Goal: Check status

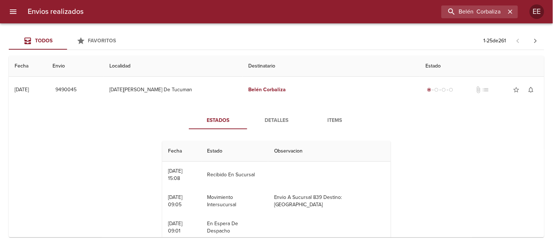
click at [511, 12] on icon "button" at bounding box center [510, 11] width 4 height 4
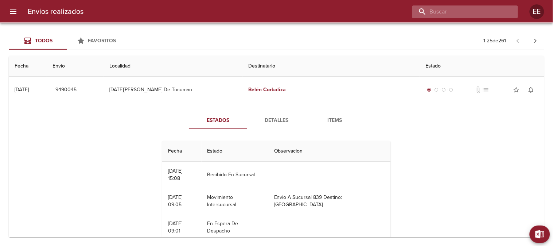
click at [501, 10] on input "buscar" at bounding box center [458, 11] width 93 height 13
paste input "[PERSON_NAME] BP WS"
type input "[PERSON_NAME] BP WS"
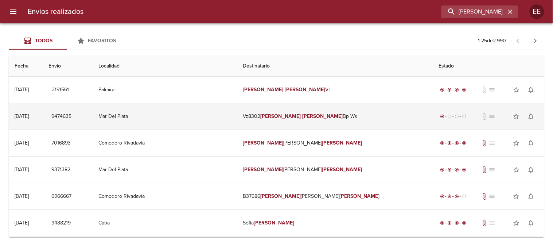
click at [212, 116] on td "Mar Del Plata" at bounding box center [165, 116] width 144 height 26
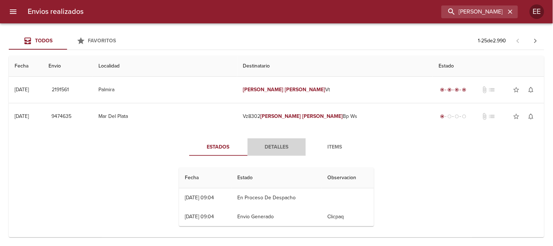
click at [270, 145] on span "Detalles" at bounding box center [277, 147] width 50 height 9
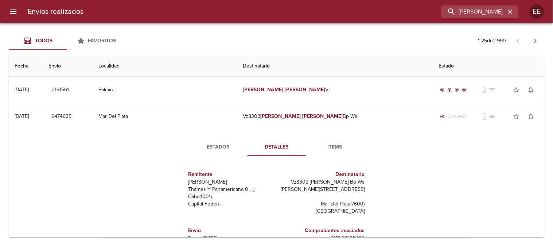
scroll to position [4, 0]
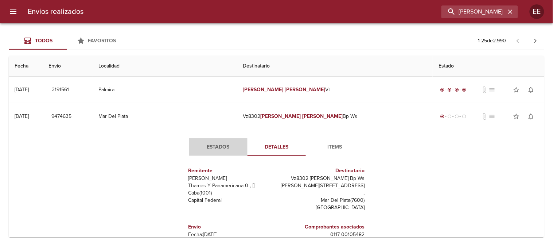
click at [218, 147] on span "Estados" at bounding box center [219, 147] width 50 height 9
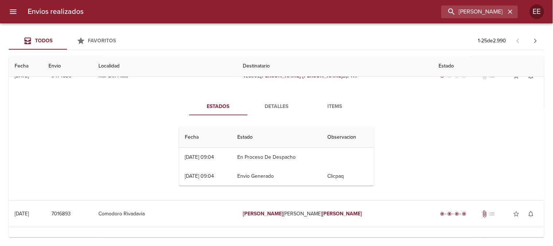
scroll to position [0, 0]
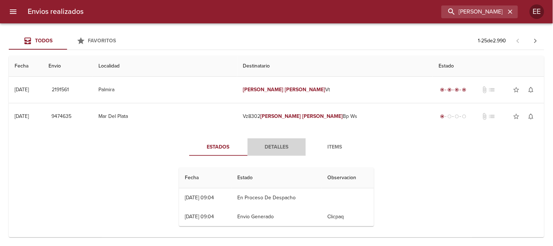
click at [281, 145] on span "Detalles" at bounding box center [277, 147] width 50 height 9
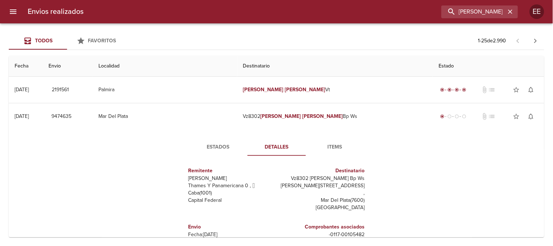
scroll to position [40, 0]
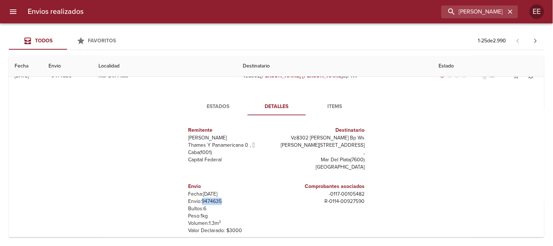
drag, startPoint x: 225, startPoint y: 193, endPoint x: 198, endPoint y: 193, distance: 27.0
click at [198, 198] on p "Envío: 9474635" at bounding box center [231, 201] width 85 height 7
copy p "9474635"
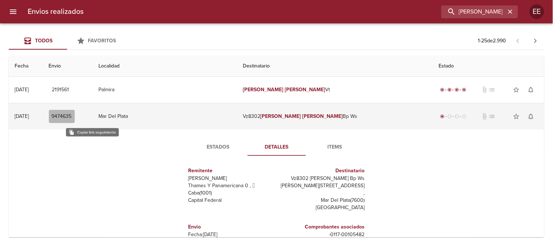
click at [72, 121] on span "9474635" at bounding box center [62, 116] width 20 height 9
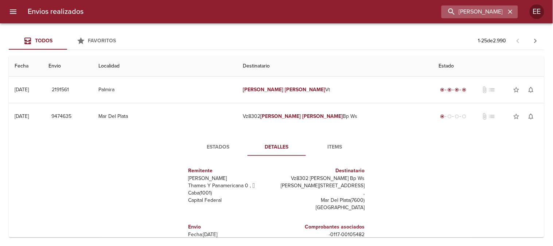
click at [511, 11] on icon "button" at bounding box center [510, 11] width 4 height 4
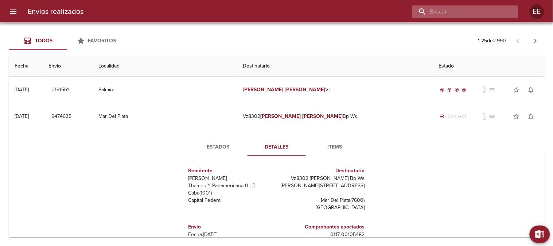
click at [485, 11] on input "buscar" at bounding box center [458, 11] width 93 height 13
paste input "[PERSON_NAME]"
type input "[PERSON_NAME]"
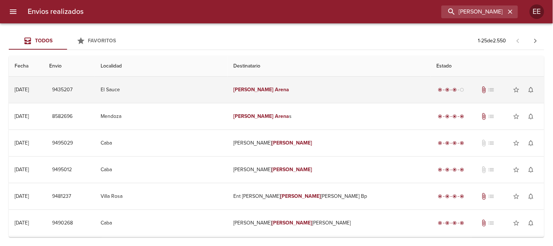
click at [290, 88] on td "[PERSON_NAME]" at bounding box center [330, 90] width 204 height 26
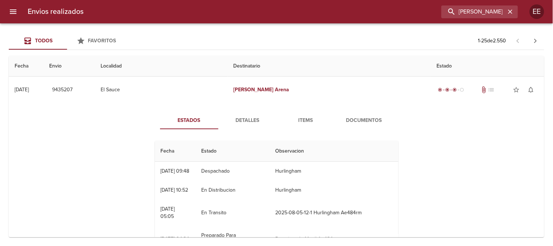
click at [249, 119] on span "Detalles" at bounding box center [248, 120] width 50 height 9
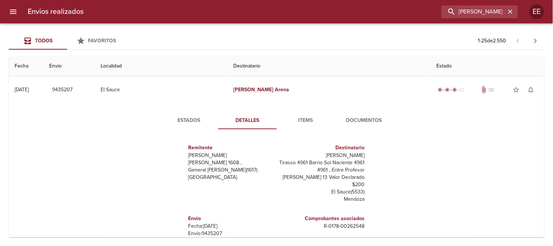
click at [185, 118] on span "Estados" at bounding box center [189, 120] width 50 height 9
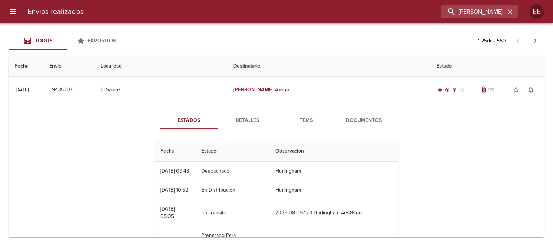
click at [242, 116] on span "Detalles" at bounding box center [248, 120] width 50 height 9
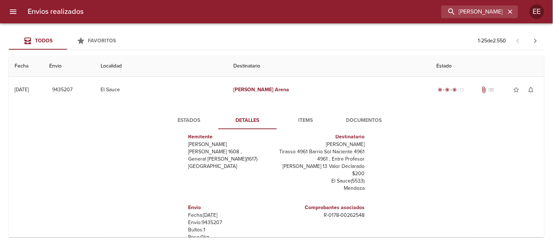
click at [175, 114] on button "Estados" at bounding box center [189, 121] width 58 height 18
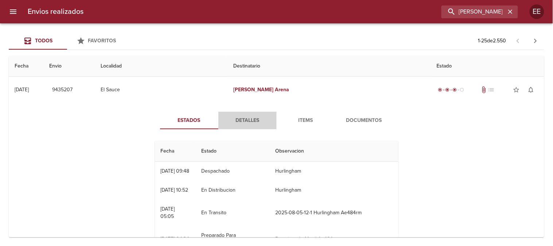
click at [247, 117] on span "Detalles" at bounding box center [248, 120] width 50 height 9
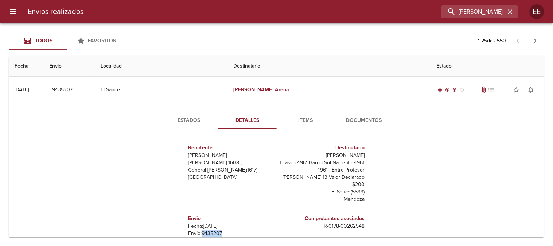
drag, startPoint x: 216, startPoint y: 226, endPoint x: 198, endPoint y: 225, distance: 17.5
click at [198, 230] on p "Envío: 9435207" at bounding box center [231, 233] width 85 height 7
copy p "9435207"
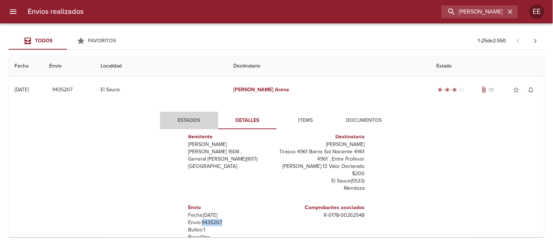
click at [188, 123] on span "Estados" at bounding box center [189, 120] width 50 height 9
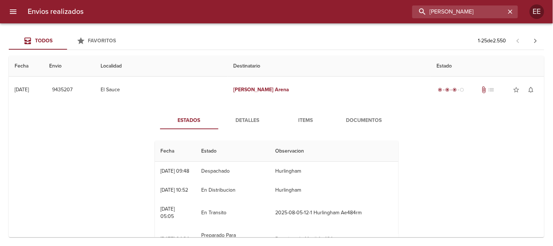
drag, startPoint x: 495, startPoint y: 11, endPoint x: 309, endPoint y: 12, distance: 185.6
click at [309, 12] on div "[PERSON_NAME]" at bounding box center [303, 11] width 429 height 13
paste input "[PERSON_NAME] BP WS"
type input "[PERSON_NAME] BP WS"
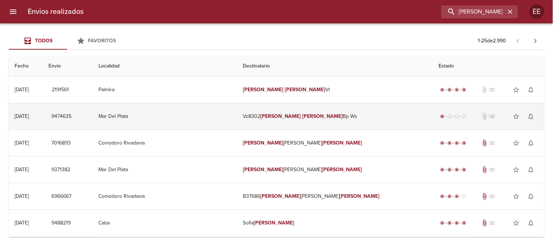
click at [302, 116] on em "[PERSON_NAME]" at bounding box center [322, 116] width 40 height 6
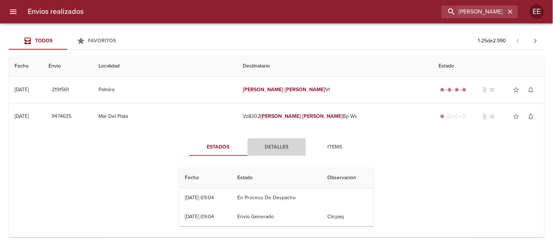
click at [275, 142] on button "Detalles" at bounding box center [277, 147] width 58 height 18
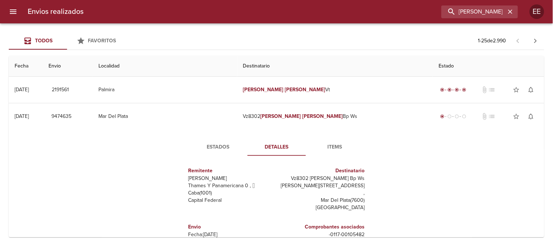
scroll to position [81, 0]
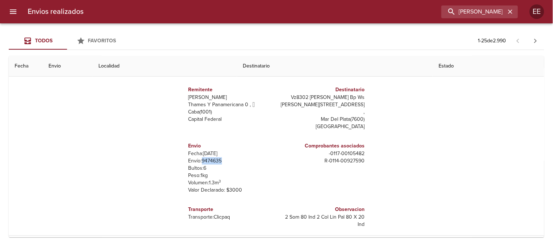
drag, startPoint x: 218, startPoint y: 154, endPoint x: 197, endPoint y: 156, distance: 20.6
click at [197, 157] on p "Envío: 9474635" at bounding box center [231, 160] width 85 height 7
copy p "9474635"
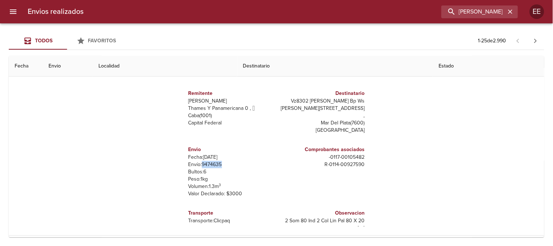
scroll to position [0, 0]
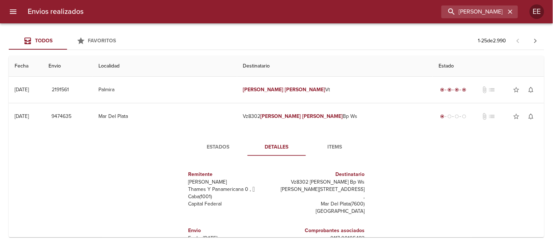
click at [208, 143] on span "Estados" at bounding box center [219, 147] width 50 height 9
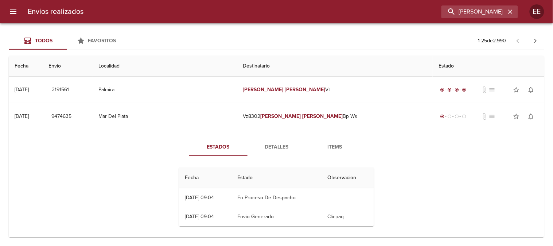
scroll to position [40, 0]
